Goal: Task Accomplishment & Management: Manage account settings

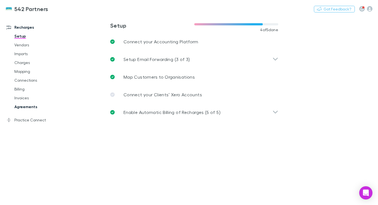
click at [27, 109] on link "Agreements" at bounding box center [40, 107] width 62 height 9
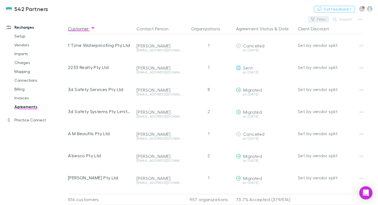
click at [316, 19] on button "Filter" at bounding box center [318, 19] width 21 height 7
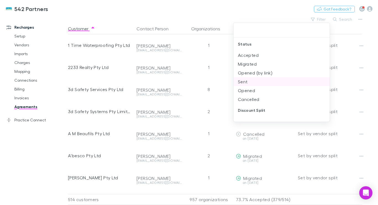
click at [259, 82] on li "Sent" at bounding box center [282, 81] width 96 height 9
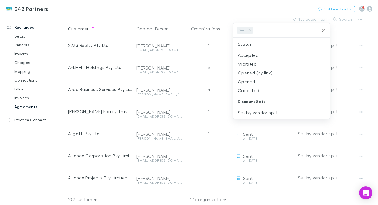
click at [262, 6] on div at bounding box center [189, 102] width 378 height 205
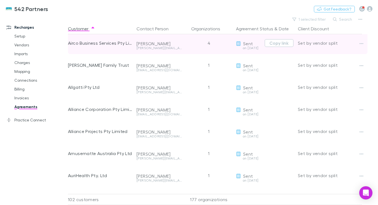
scroll to position [48, 0]
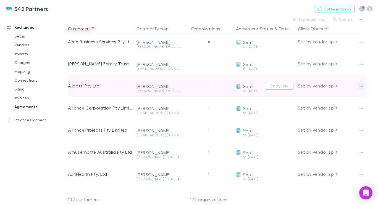
click at [363, 88] on icon "button" at bounding box center [362, 86] width 4 height 4
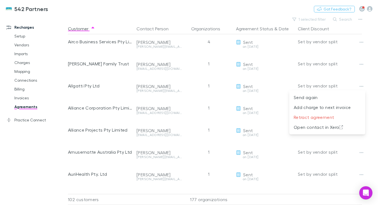
click at [210, 96] on div at bounding box center [189, 102] width 378 height 205
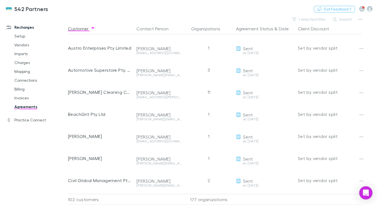
scroll to position [197, 0]
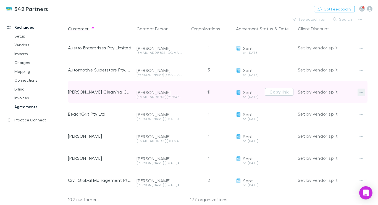
click at [363, 93] on icon "button" at bounding box center [362, 92] width 4 height 4
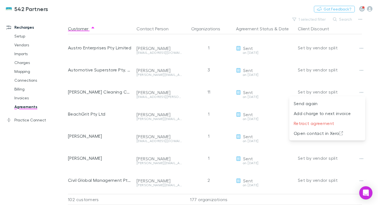
click at [283, 94] on div at bounding box center [189, 102] width 378 height 205
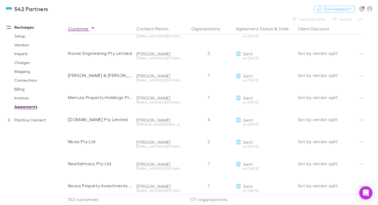
scroll to position [855, 0]
click at [300, 19] on button "1 selected filter" at bounding box center [310, 19] width 40 height 7
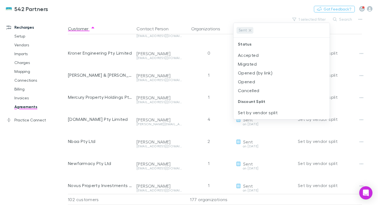
click at [270, 5] on div at bounding box center [189, 102] width 378 height 205
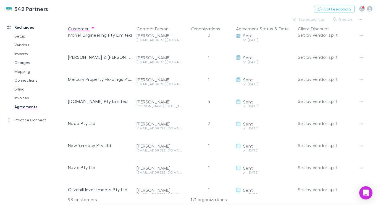
scroll to position [784, 0]
click at [27, 28] on link "Recharges" at bounding box center [36, 27] width 70 height 9
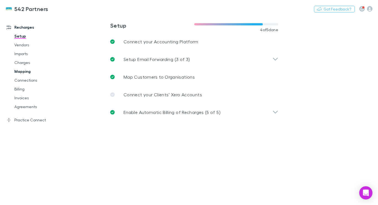
click at [28, 69] on link "Mapping" at bounding box center [40, 71] width 62 height 9
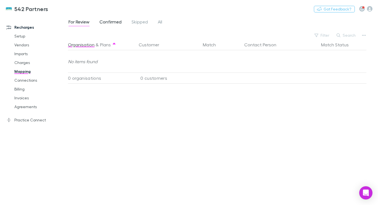
click at [112, 22] on span "Confirmed" at bounding box center [111, 22] width 22 height 7
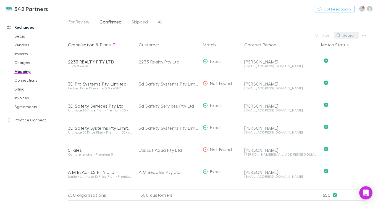
click at [346, 37] on button "Search" at bounding box center [346, 35] width 25 height 7
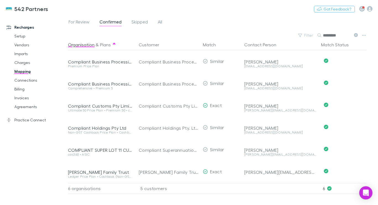
type input "*********"
click at [356, 35] on icon at bounding box center [356, 35] width 4 height 4
